Goal: Task Accomplishment & Management: Manage account settings

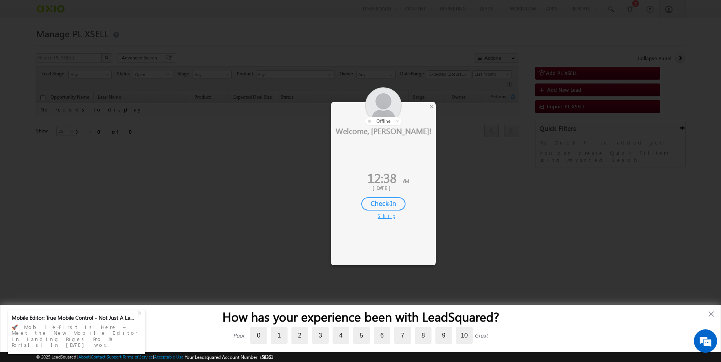
click at [420, 234] on div "Welcome, Manpreet! 12:38 AM 20 Aug, 2025 Check-In Skip IP :" at bounding box center [383, 189] width 105 height 128
click at [421, 234] on div "Welcome, Manpreet! 12:38 AM 20 Aug, 2025 Check-In Skip IP :" at bounding box center [383, 189] width 105 height 128
click at [432, 107] on div "×" at bounding box center [432, 106] width 8 height 9
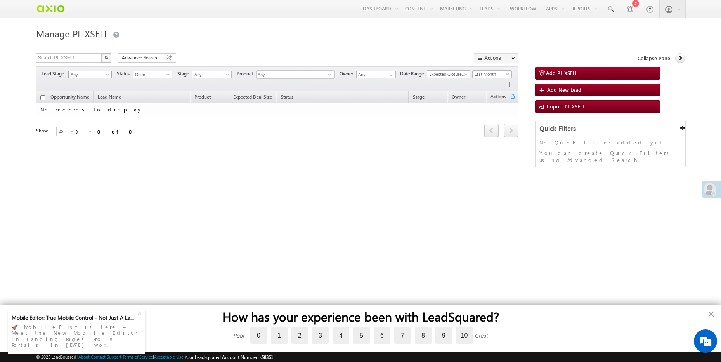
click at [101, 75] on span "Any" at bounding box center [89, 74] width 40 height 7
click at [147, 78] on span "Open" at bounding box center [151, 74] width 37 height 7
click at [156, 91] on link "Open" at bounding box center [153, 90] width 39 height 7
click at [87, 76] on span "Any" at bounding box center [89, 74] width 40 height 7
click at [94, 85] on link "Any" at bounding box center [90, 83] width 43 height 7
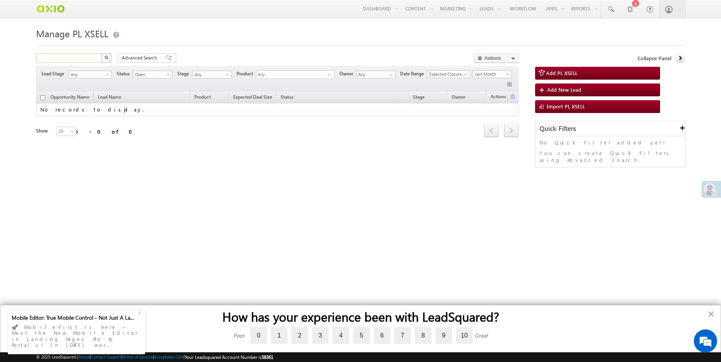
click at [84, 59] on input "text" at bounding box center [69, 57] width 66 height 9
paste input "/ae14b1a0-f8b0-406e-a3d1-f1904d2b773a"
type input "/ae14b1a0-f8b0-406e-a3d1-f1904d2b773a"
click at [101, 53] on button "button" at bounding box center [106, 57] width 10 height 9
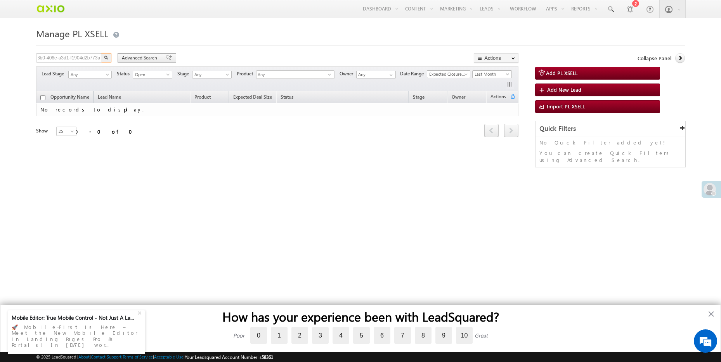
scroll to position [0, 0]
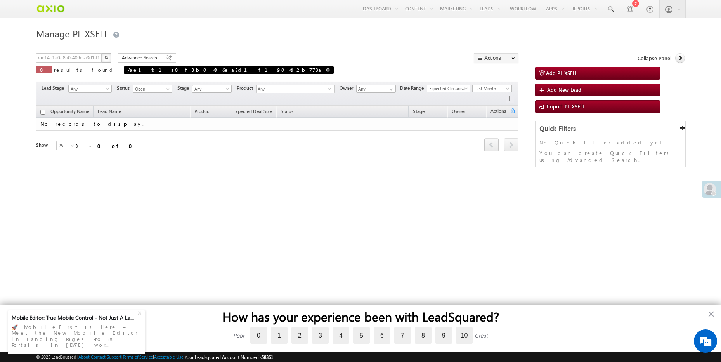
click at [326, 69] on span at bounding box center [328, 70] width 4 height 4
type input "Search PL XSELL"
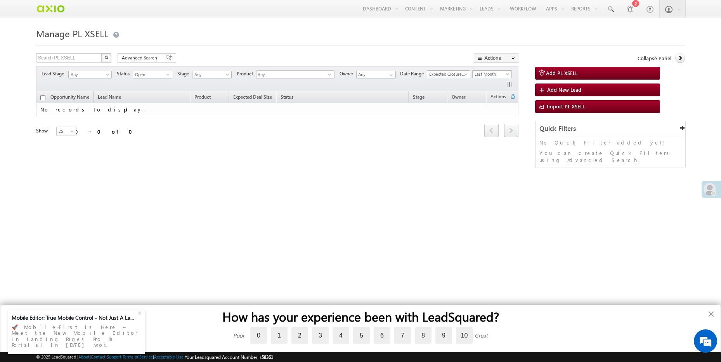
click at [290, 75] on span "Any" at bounding box center [292, 75] width 71 height 9
click at [297, 102] on label "Select all" at bounding box center [299, 101] width 84 height 12
click at [266, 102] on input "Select all" at bounding box center [263, 99] width 5 height 5
checkbox input "true"
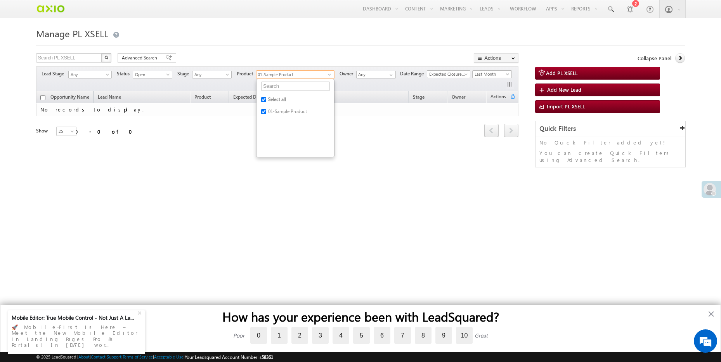
click at [340, 55] on div "Search PL XSELL X 0 results found Advanced Search Advanced search results Actio…" at bounding box center [277, 58] width 482 height 11
click at [329, 75] on span "select" at bounding box center [331, 74] width 6 height 3
click at [207, 78] on span "Any" at bounding box center [210, 74] width 37 height 7
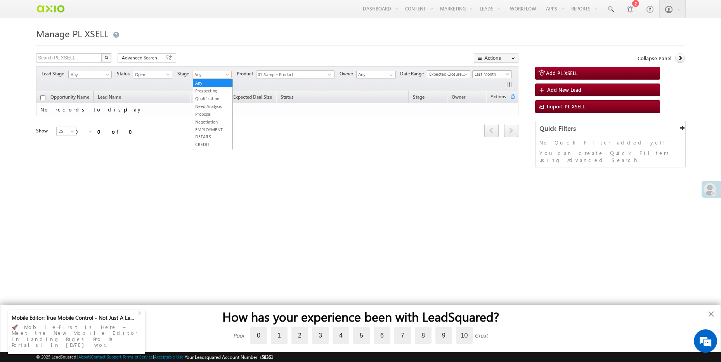
click at [161, 76] on span "Open" at bounding box center [151, 74] width 37 height 7
click at [154, 95] on link "Won" at bounding box center [153, 98] width 39 height 7
click at [168, 76] on span at bounding box center [169, 76] width 6 height 6
click at [156, 107] on link "Lost" at bounding box center [153, 106] width 39 height 7
click at [316, 74] on span "01-Sample Product" at bounding box center [292, 75] width 71 height 9
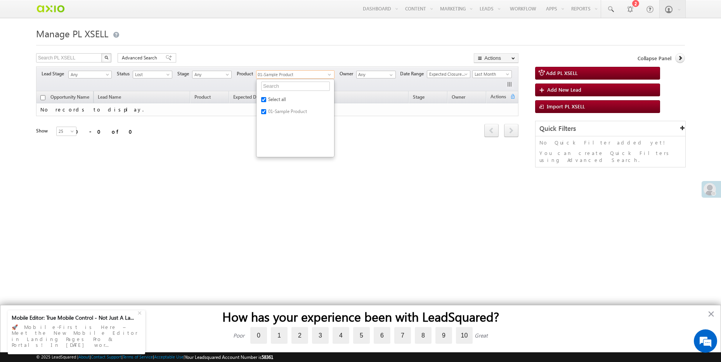
click at [262, 102] on label "Select all" at bounding box center [299, 101] width 84 height 12
click at [262, 102] on input "Select all" at bounding box center [263, 99] width 5 height 5
checkbox input "false"
click at [335, 153] on ul "Select all 01-Sample Product" at bounding box center [295, 118] width 78 height 78
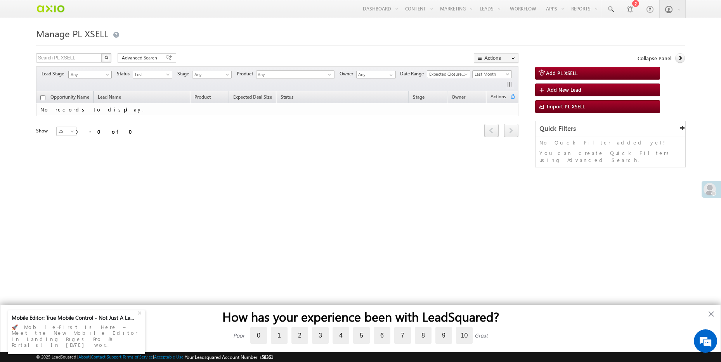
click at [106, 75] on span at bounding box center [108, 76] width 6 height 6
click at [107, 83] on link "Any" at bounding box center [90, 83] width 43 height 7
click at [162, 74] on span "Lost" at bounding box center [151, 74] width 37 height 7
click at [147, 85] on link "Any" at bounding box center [153, 83] width 39 height 7
click at [168, 72] on span "Any" at bounding box center [151, 74] width 37 height 7
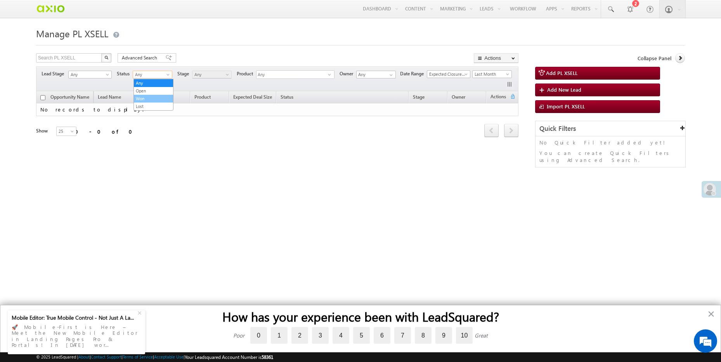
click at [147, 95] on link "Won" at bounding box center [153, 98] width 39 height 7
click at [59, 122] on div "Refresh first prev next last 0 - 0 of 0" at bounding box center [277, 127] width 482 height 22
click at [63, 129] on span "25" at bounding box center [67, 131] width 21 height 7
click at [68, 172] on link "200" at bounding box center [62, 171] width 20 height 7
click at [111, 60] on button "button" at bounding box center [106, 57] width 10 height 9
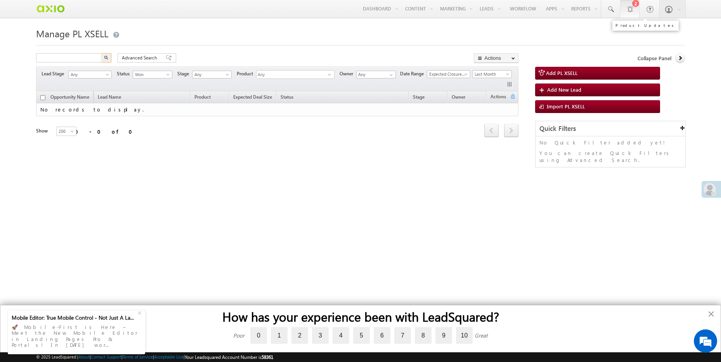
type input "Search PL XSELL"
click at [631, 7] on div at bounding box center [630, 9] width 8 height 8
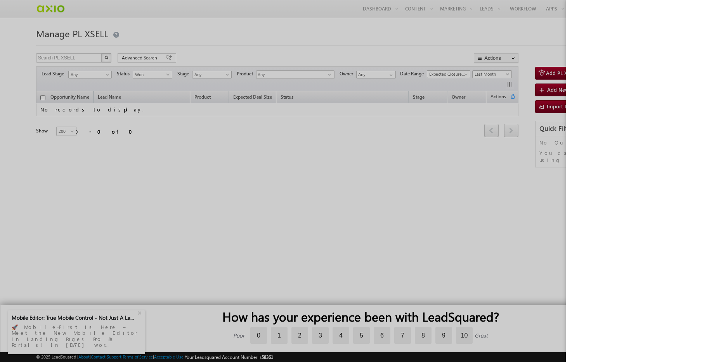
click at [515, 39] on div at bounding box center [360, 181] width 721 height 362
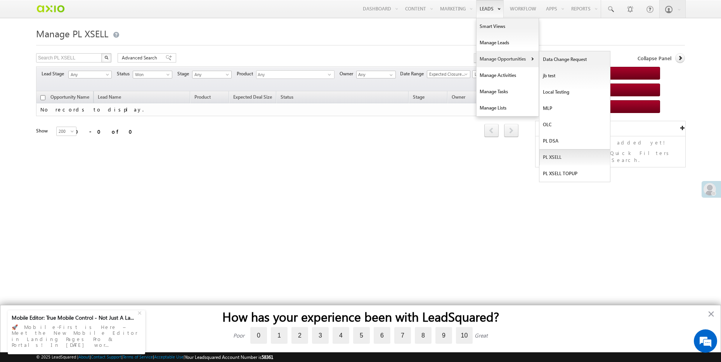
click at [560, 158] on link "PL XSELL" at bounding box center [574, 157] width 71 height 16
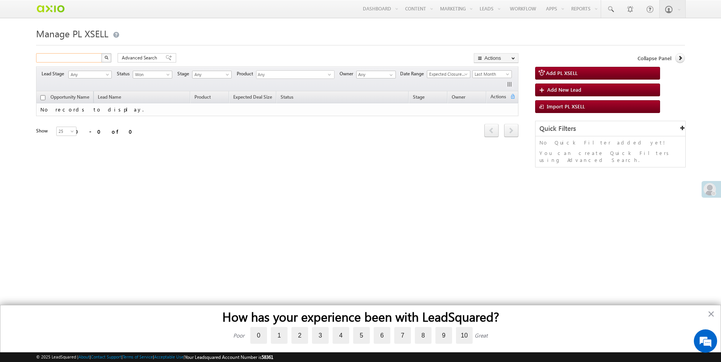
click at [69, 58] on input "text" at bounding box center [69, 57] width 66 height 9
type input "9998887778"
click at [101, 53] on button "button" at bounding box center [106, 57] width 10 height 9
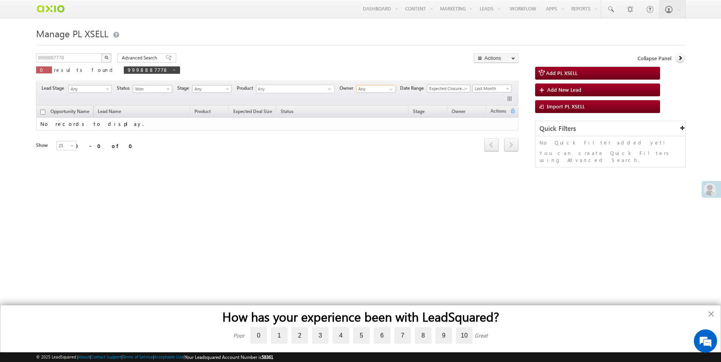
click at [366, 93] on input "Any" at bounding box center [376, 89] width 40 height 8
click at [495, 88] on span "Last Month" at bounding box center [491, 88] width 37 height 7
click at [489, 96] on link "All Time" at bounding box center [494, 97] width 39 height 7
click at [498, 90] on span "All Time" at bounding box center [491, 88] width 37 height 7
click at [492, 95] on link "All Time" at bounding box center [494, 97] width 39 height 7
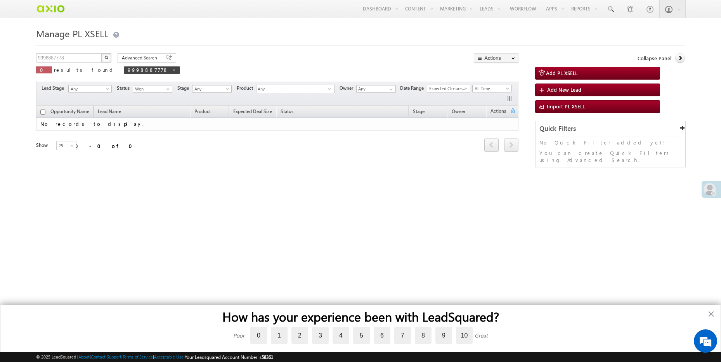
click at [454, 86] on span "Expected Closure Date" at bounding box center [447, 88] width 40 height 7
click at [391, 145] on div "Refresh first prev next last 0 - 0 of 0" at bounding box center [277, 141] width 482 height 22
click at [378, 84] on div "Lead Stage Any Any Activity Type Data Change Request jb test MLP OLC PL DSA PL …" at bounding box center [277, 93] width 482 height 25
click at [394, 89] on span at bounding box center [391, 89] width 6 height 6
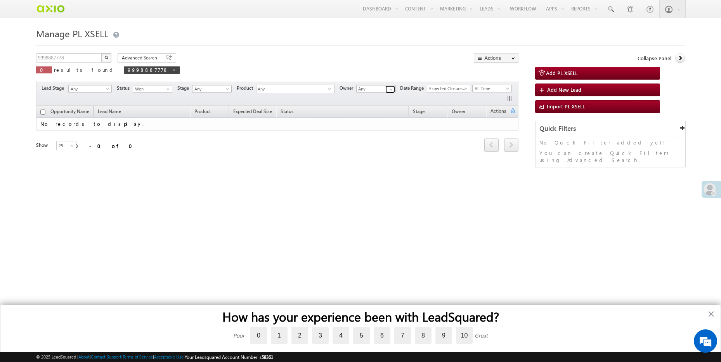
click at [394, 89] on span at bounding box center [391, 89] width 6 height 6
type input "m"
click at [319, 151] on div "Refresh first prev next last 0 - 0 of 0" at bounding box center [277, 141] width 482 height 22
click at [305, 94] on span "Any" at bounding box center [292, 89] width 71 height 9
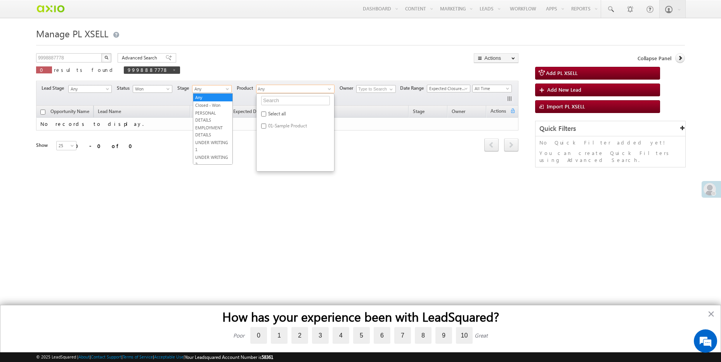
click at [224, 88] on span "Any" at bounding box center [210, 88] width 37 height 7
click at [162, 88] on span "Won" at bounding box center [151, 88] width 37 height 7
click at [153, 102] on link "Open" at bounding box center [153, 105] width 39 height 7
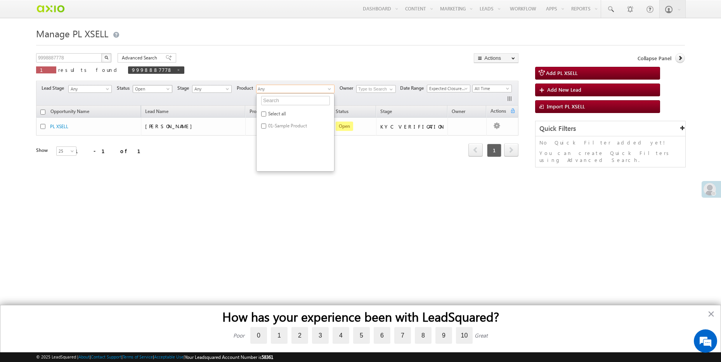
click at [154, 90] on span "Open" at bounding box center [151, 88] width 37 height 7
click at [274, 41] on div at bounding box center [360, 42] width 649 height 5
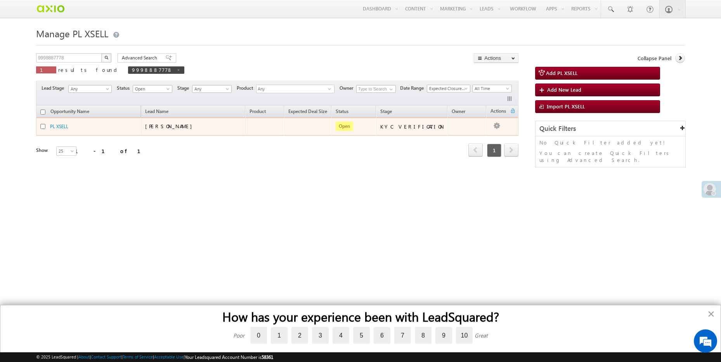
click at [151, 125] on span "[PERSON_NAME]" at bounding box center [170, 126] width 51 height 7
click at [70, 128] on div "PL XSELL" at bounding box center [89, 126] width 78 height 7
click at [55, 127] on link "PL XSELL" at bounding box center [59, 126] width 18 height 6
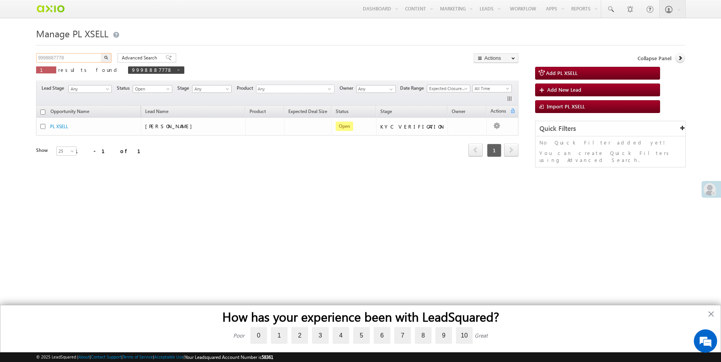
click at [74, 58] on input "9998887778" at bounding box center [69, 57] width 66 height 9
type input "9998887775"
click at [101, 53] on button "button" at bounding box center [106, 57] width 10 height 9
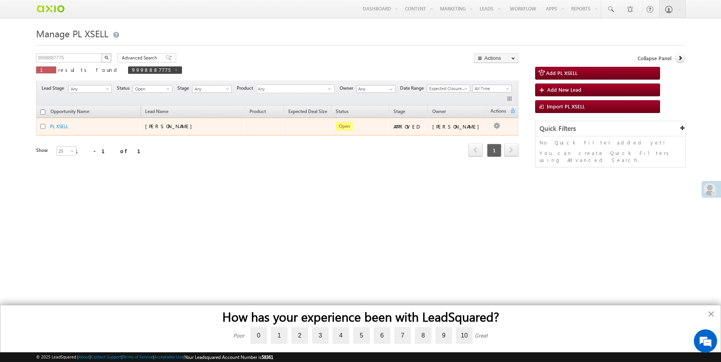
click at [168, 129] on span "[PERSON_NAME]" at bounding box center [170, 126] width 51 height 7
click at [342, 125] on span "Open" at bounding box center [344, 125] width 17 height 9
click at [62, 127] on link "PL XSELL" at bounding box center [59, 126] width 18 height 6
